Goal: Navigation & Orientation: Find specific page/section

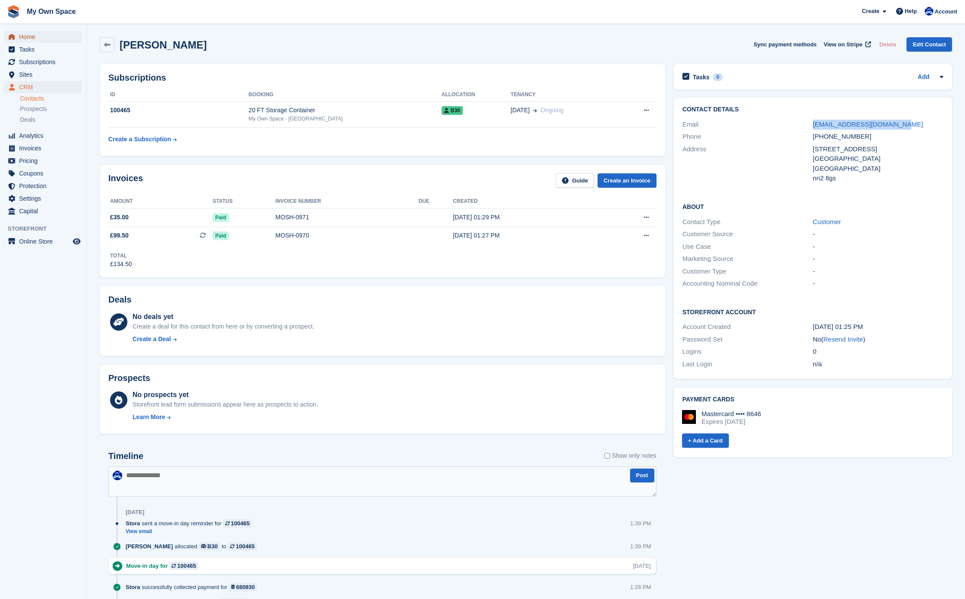
click at [30, 35] on span "Home" at bounding box center [45, 37] width 52 height 12
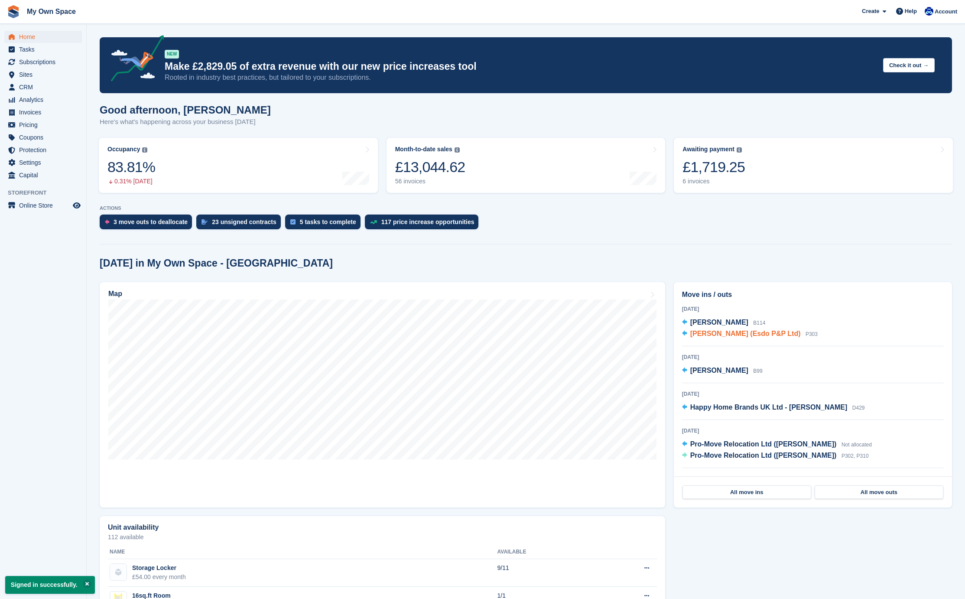
click at [712, 337] on span "[PERSON_NAME] (Esdo P&P Ltd)" at bounding box center [745, 333] width 111 height 7
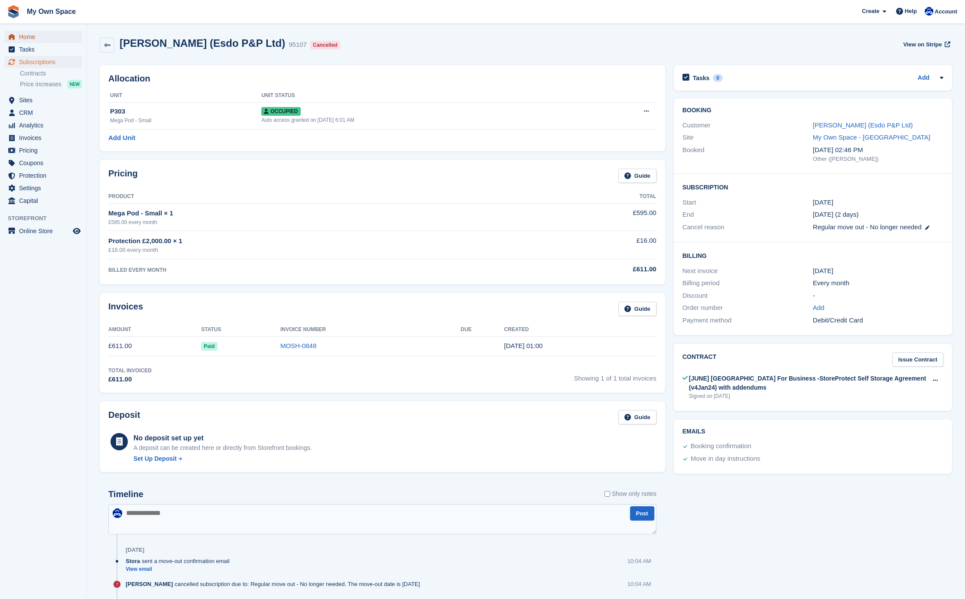
drag, startPoint x: 72, startPoint y: 32, endPoint x: 66, endPoint y: 28, distance: 7.0
click at [72, 32] on link "Home" at bounding box center [43, 37] width 78 height 12
